Goal: Task Accomplishment & Management: Use online tool/utility

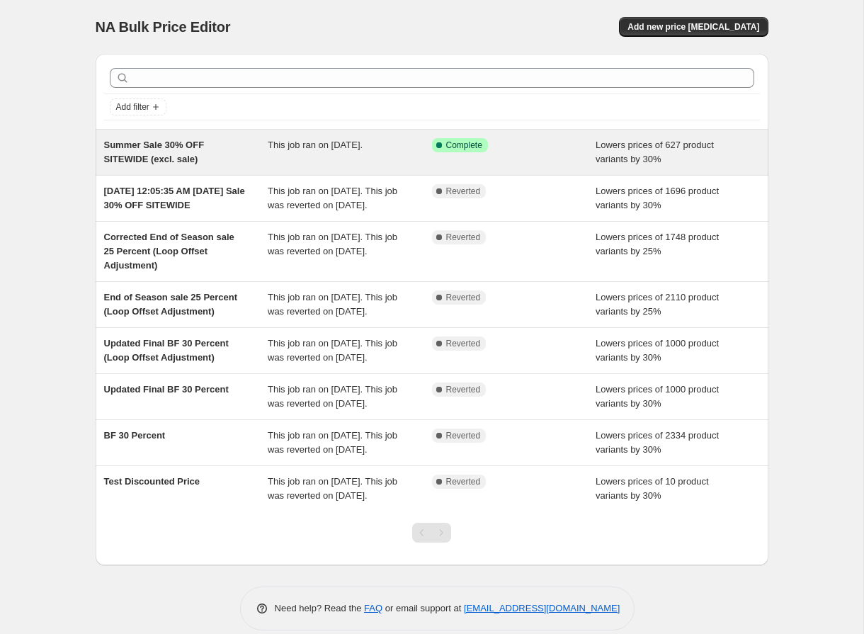
click at [203, 168] on div "Summer Sale 30% OFF SITEWIDE (excl. sale) This job ran on [DATE]. Success Compl…" at bounding box center [432, 152] width 672 height 45
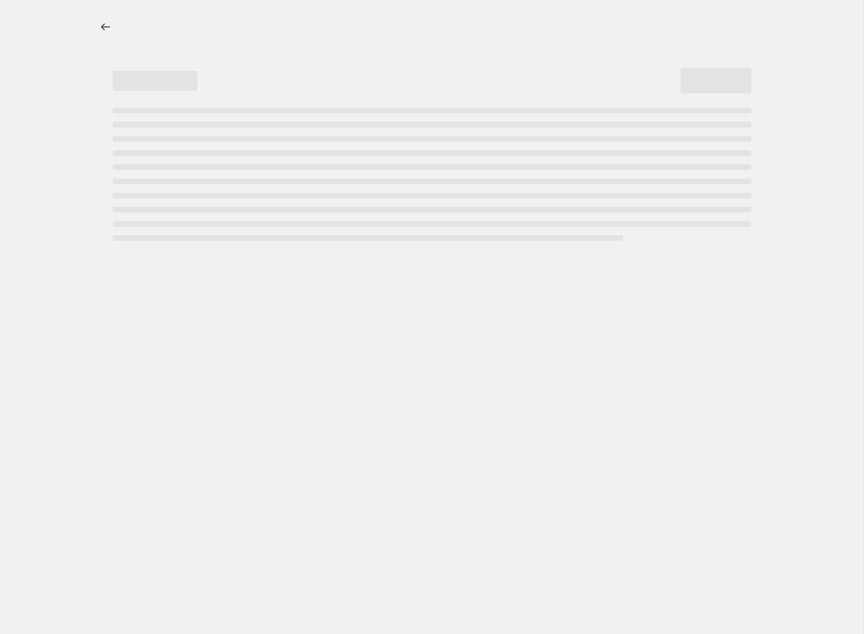
select select "percentage"
